Goal: Task Accomplishment & Management: Use online tool/utility

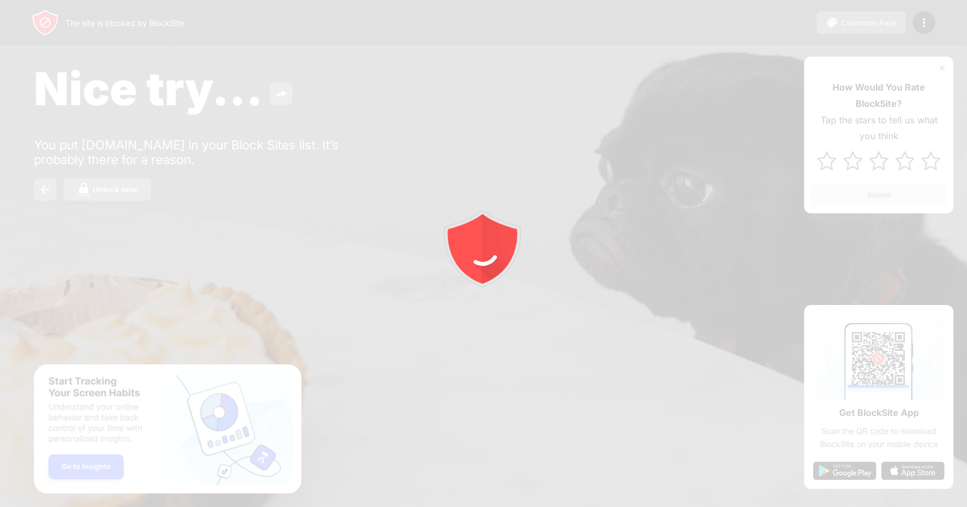
click at [176, 170] on div at bounding box center [483, 253] width 967 height 507
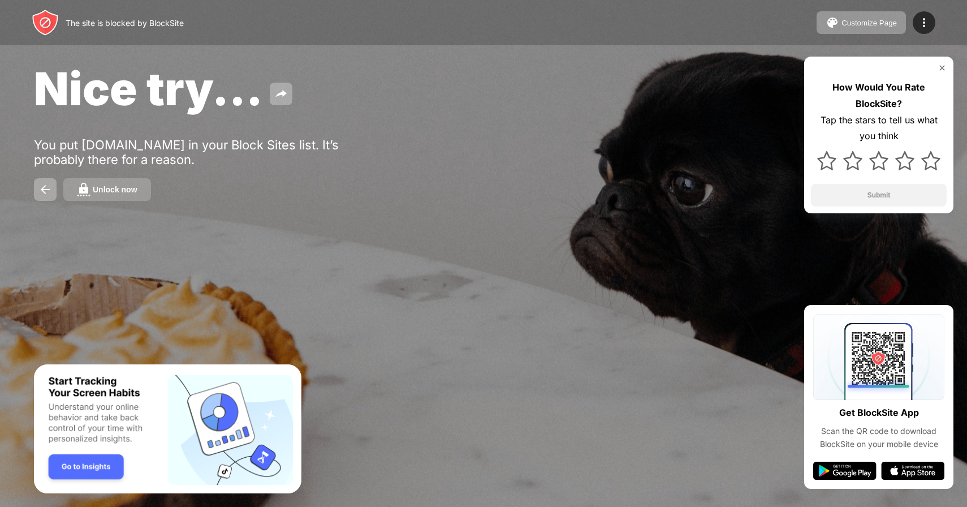
click at [134, 182] on button "Unlock now" at bounding box center [107, 189] width 88 height 23
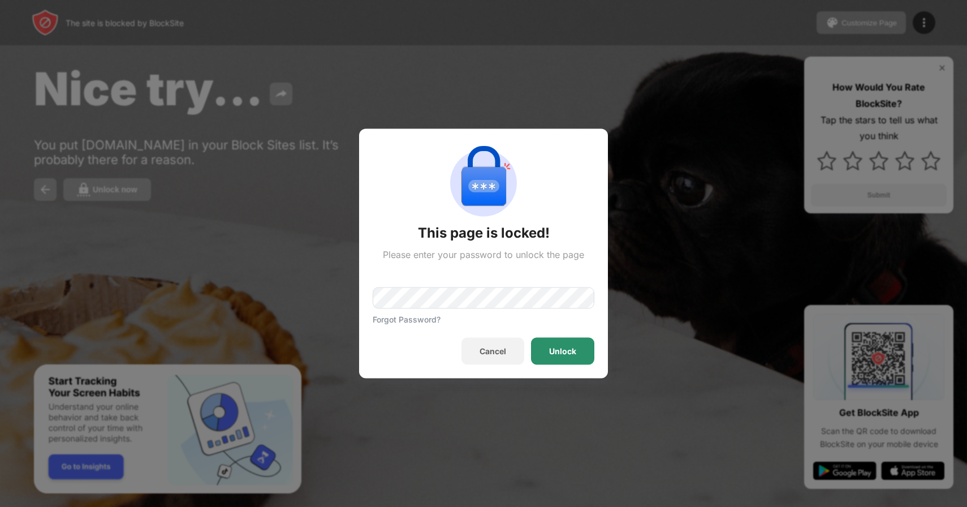
click at [548, 348] on div "Unlock" at bounding box center [562, 351] width 63 height 27
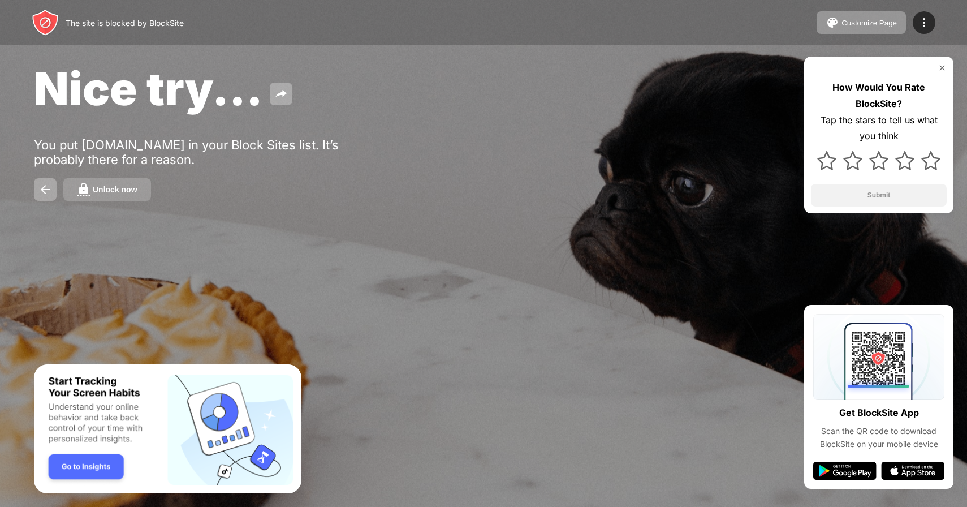
click at [110, 187] on div "Unlock now" at bounding box center [115, 189] width 45 height 9
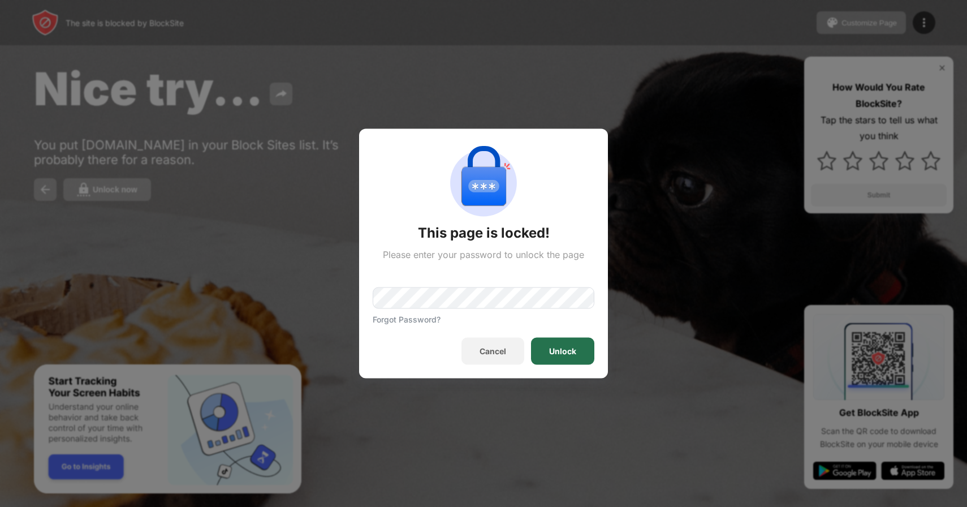
click at [575, 352] on div "Unlock" at bounding box center [562, 351] width 27 height 9
